Goal: Find specific page/section

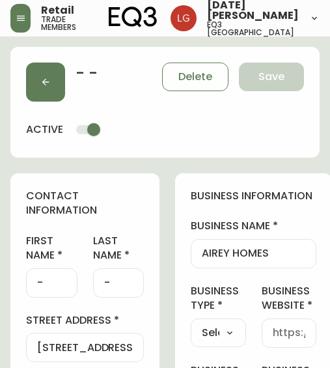
select select "BC"
select select "CA"
select select "CA_EN"
select select "Other"
select select "cjw10z96p001r6gs00juufhhe"
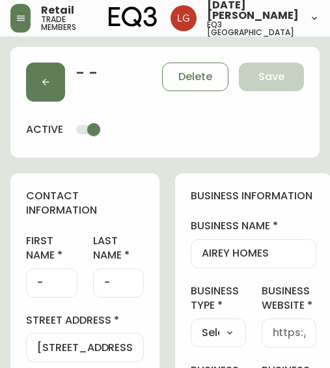
select select "false"
click at [46, 85] on icon "button" at bounding box center [45, 82] width 10 height 10
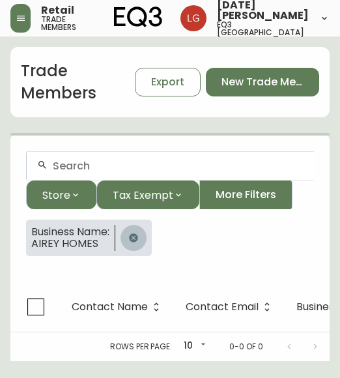
click at [137, 234] on icon "button" at bounding box center [133, 237] width 8 height 8
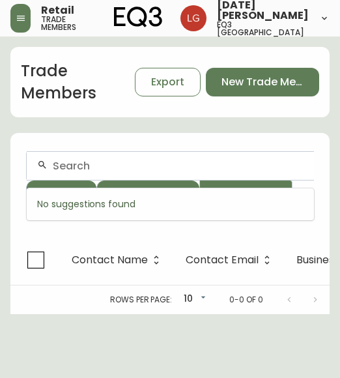
click at [72, 165] on input "text" at bounding box center [178, 165] width 251 height 12
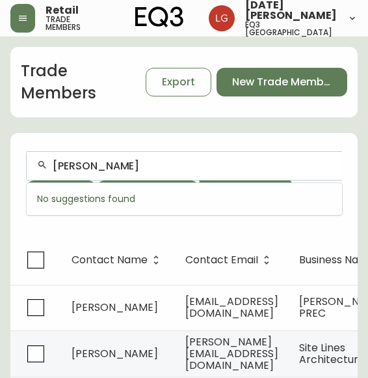
drag, startPoint x: 113, startPoint y: 156, endPoint x: -22, endPoint y: 149, distance: 135.6
type input "TR interiors"
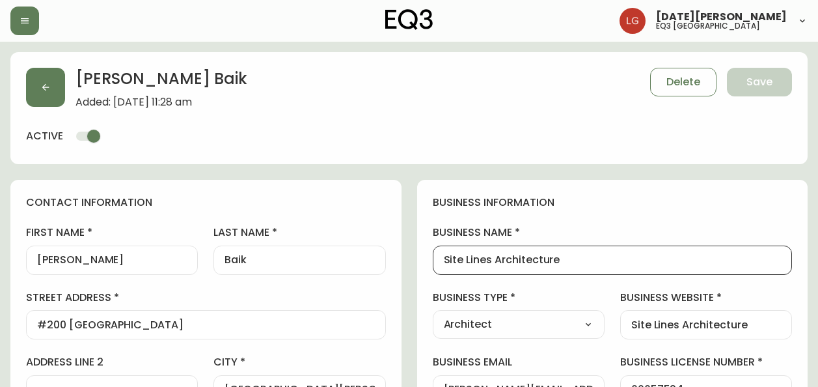
select select "BC"
select select "CA"
select select "CA_EN"
select select "Other"
select select "Architect"
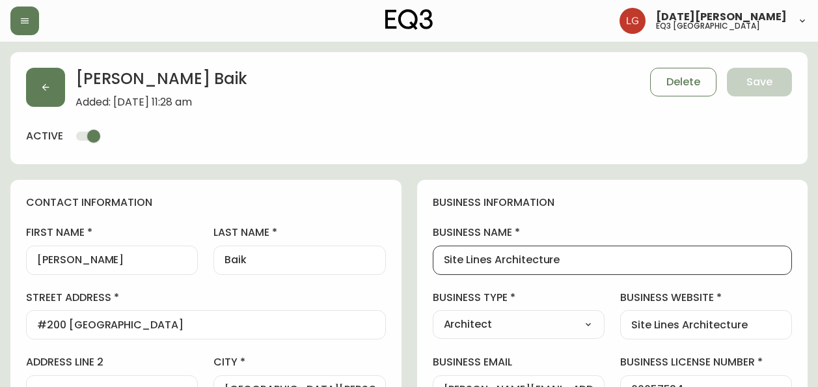
select select "cjw10z96p001r6gs00juufhhe"
select select "false"
